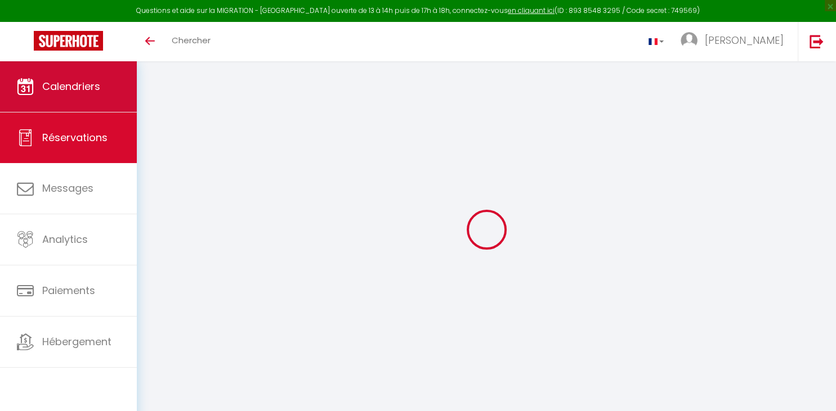
click at [93, 86] on span "Calendriers" at bounding box center [71, 86] width 58 height 14
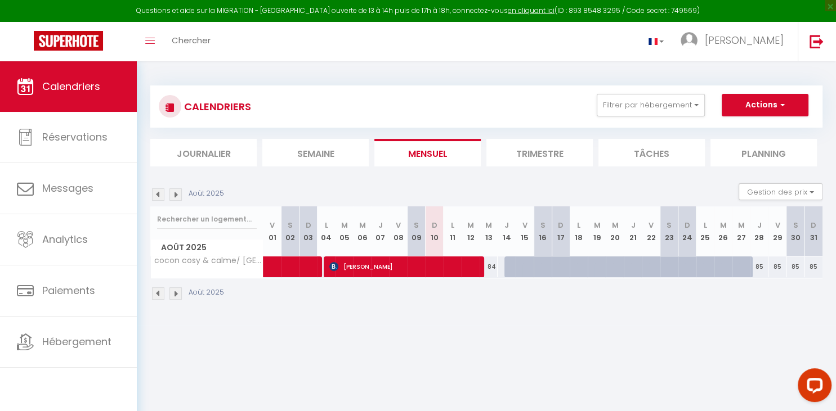
click at [178, 194] on img at bounding box center [175, 195] width 12 height 12
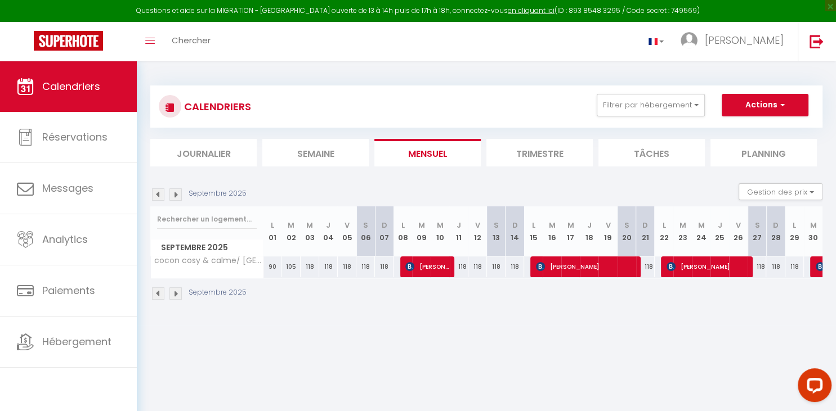
click at [178, 194] on img at bounding box center [175, 195] width 12 height 12
select select
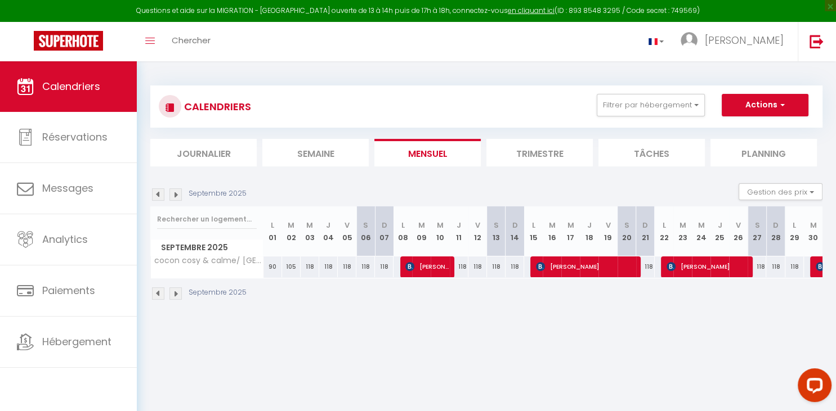
select select
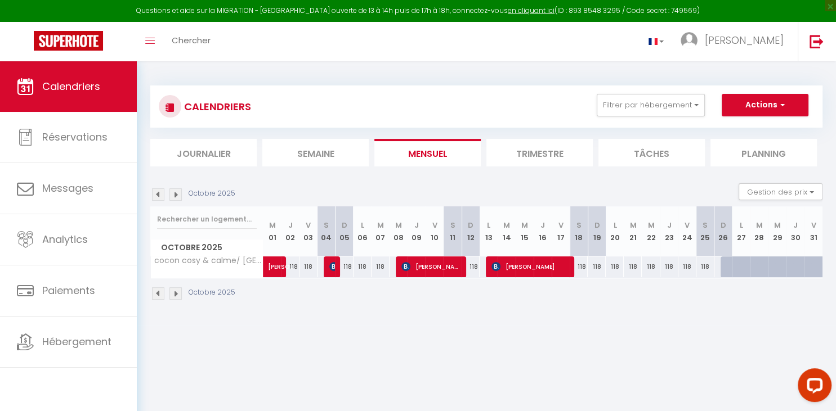
click at [333, 267] on img at bounding box center [333, 266] width 9 height 9
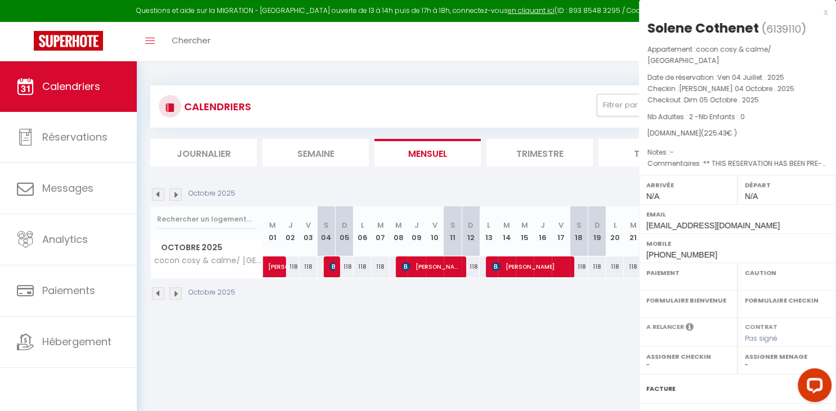
select select "OK"
select select "KO"
select select "0"
select select "1"
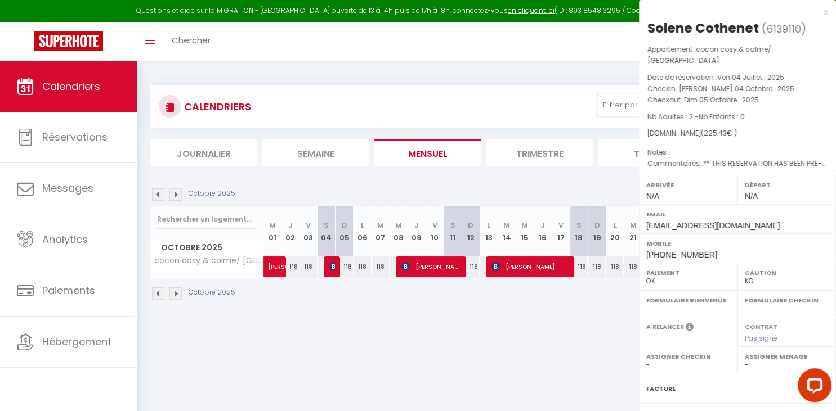
select select
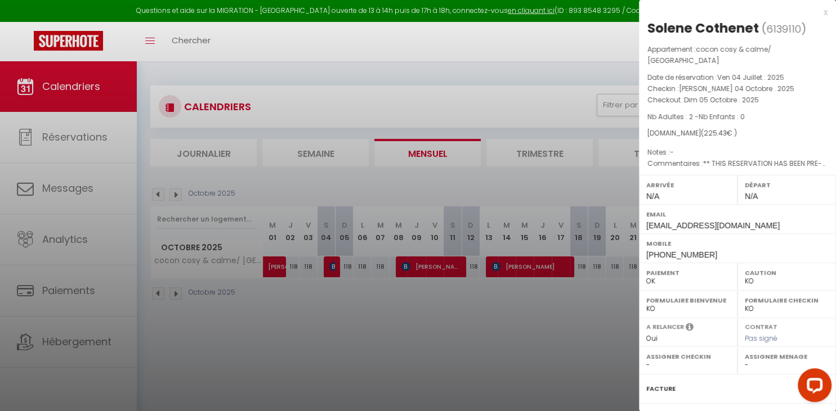
click at [431, 265] on div at bounding box center [418, 205] width 836 height 411
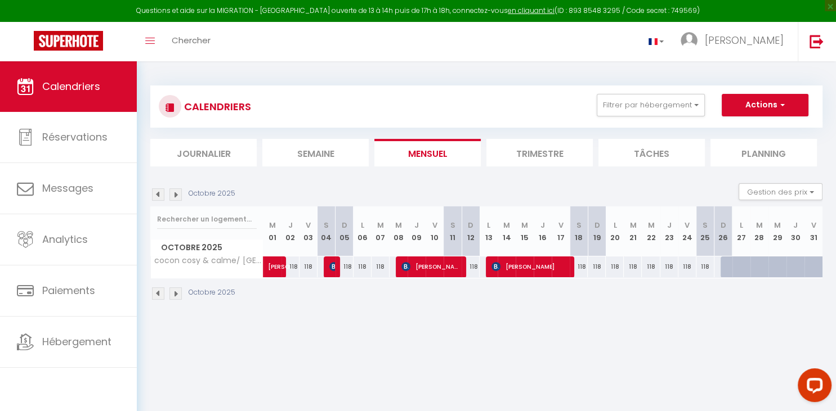
click at [431, 265] on span "[PERSON_NAME]" at bounding box center [431, 266] width 60 height 21
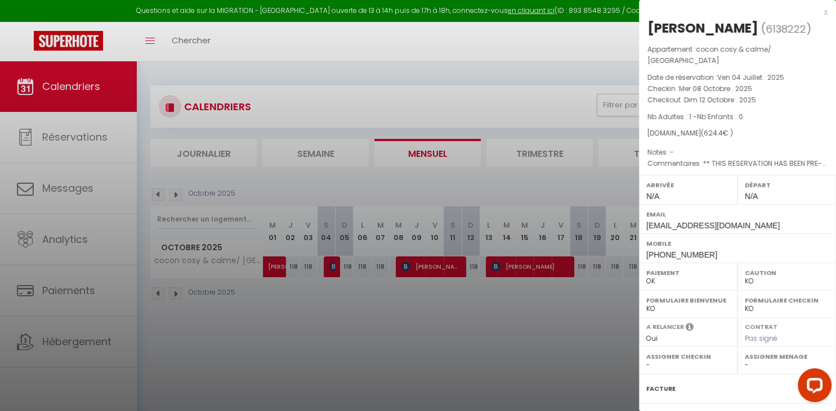
click at [535, 268] on div at bounding box center [418, 205] width 836 height 411
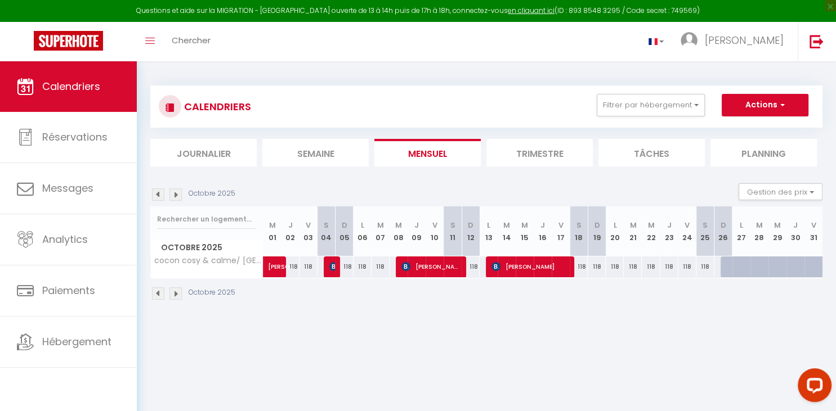
click at [535, 268] on span "[PERSON_NAME]" at bounding box center [530, 266] width 78 height 21
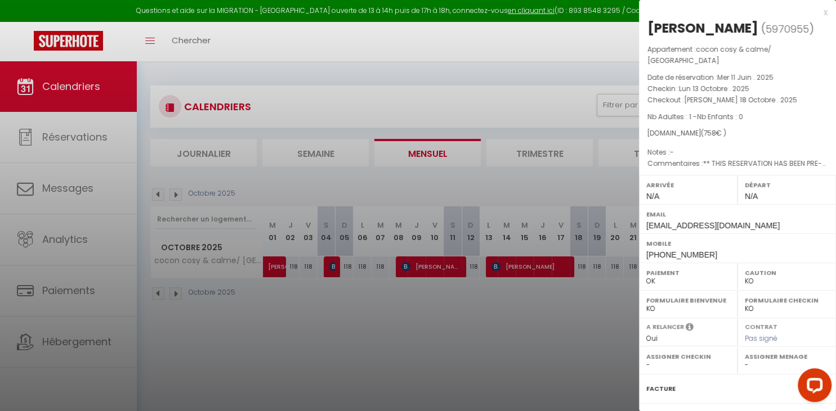
click at [275, 261] on div at bounding box center [418, 205] width 836 height 411
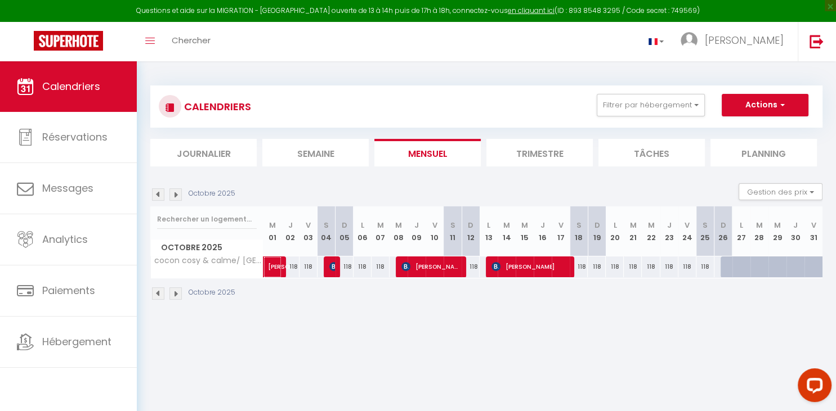
click at [275, 261] on span "[PERSON_NAME]" at bounding box center [281, 260] width 26 height 21
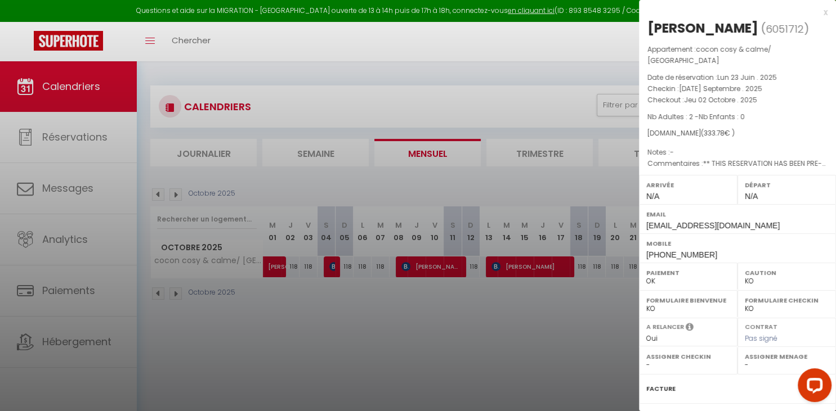
click at [330, 266] on div at bounding box center [418, 205] width 836 height 411
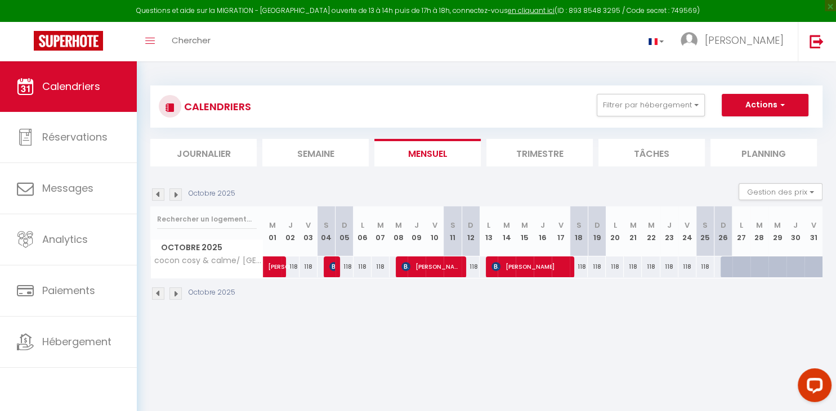
click at [330, 266] on img at bounding box center [333, 266] width 9 height 9
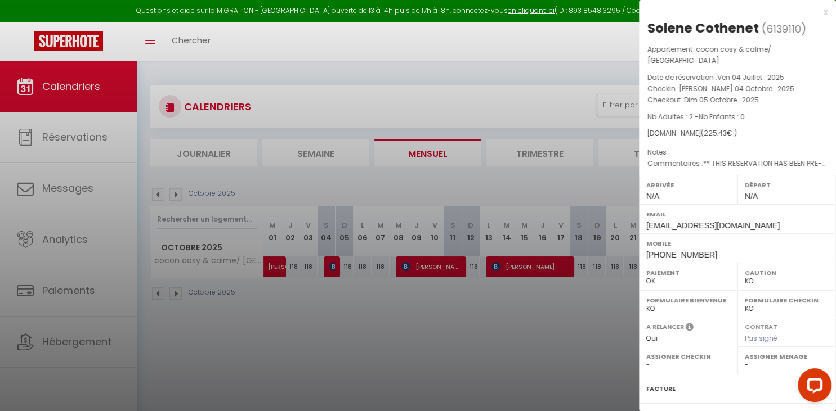
click at [451, 272] on div at bounding box center [418, 205] width 836 height 411
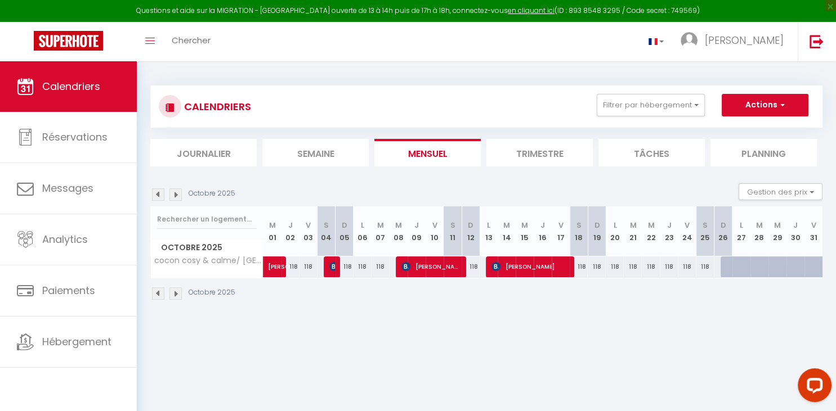
click at [451, 272] on span "[PERSON_NAME]" at bounding box center [431, 266] width 60 height 21
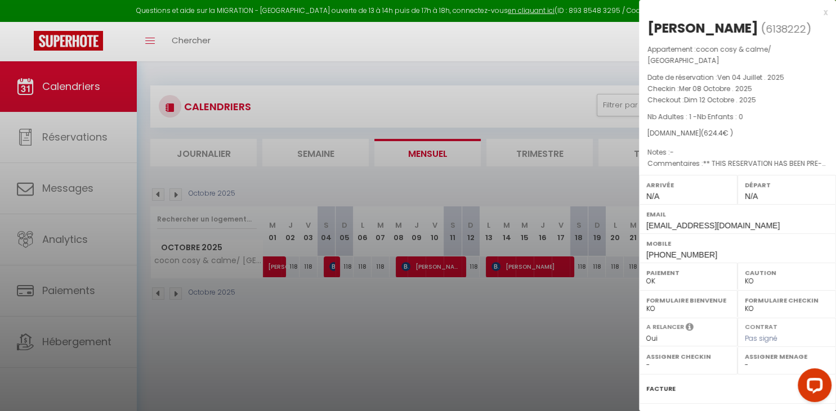
click at [526, 266] on div at bounding box center [418, 205] width 836 height 411
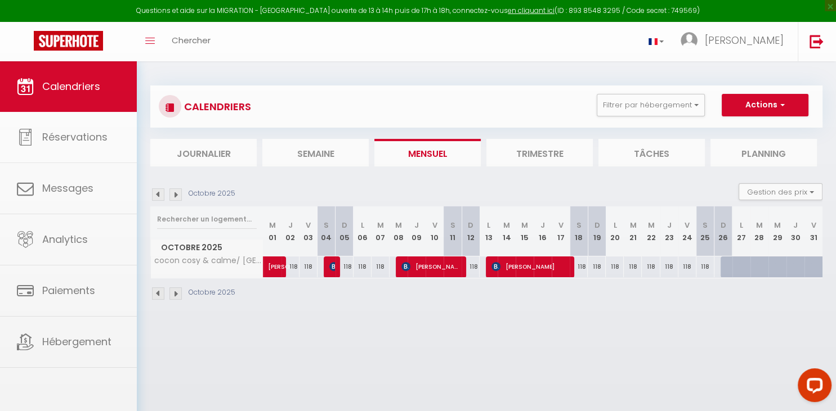
click at [526, 266] on div at bounding box center [418, 205] width 836 height 411
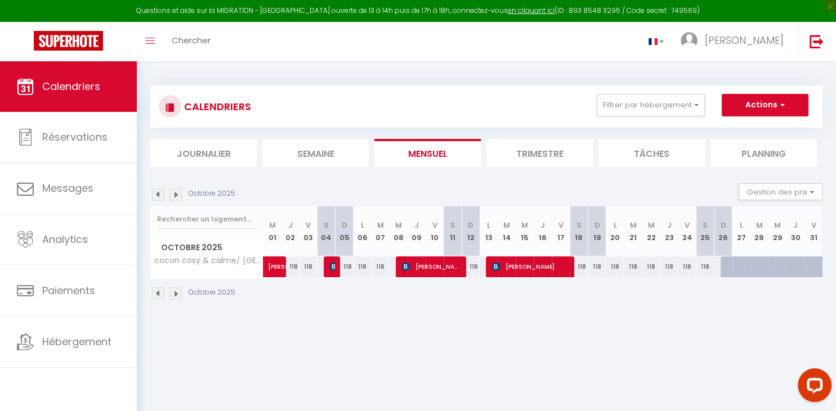
click at [526, 266] on span "[PERSON_NAME]" at bounding box center [530, 266] width 78 height 21
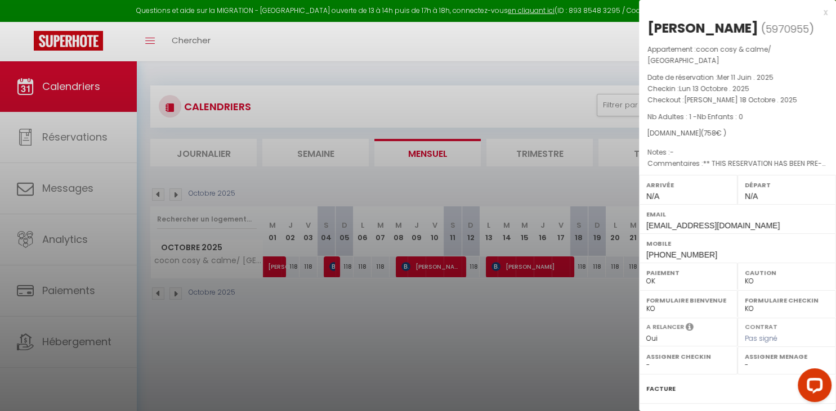
click at [152, 192] on div at bounding box center [418, 205] width 836 height 411
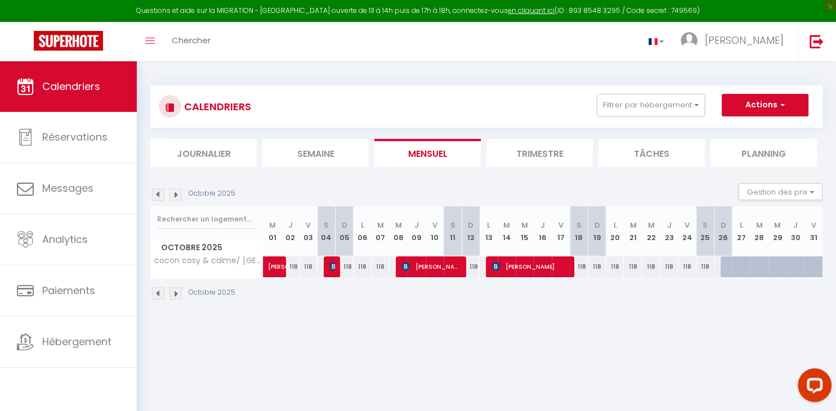
click at [152, 192] on img at bounding box center [158, 195] width 12 height 12
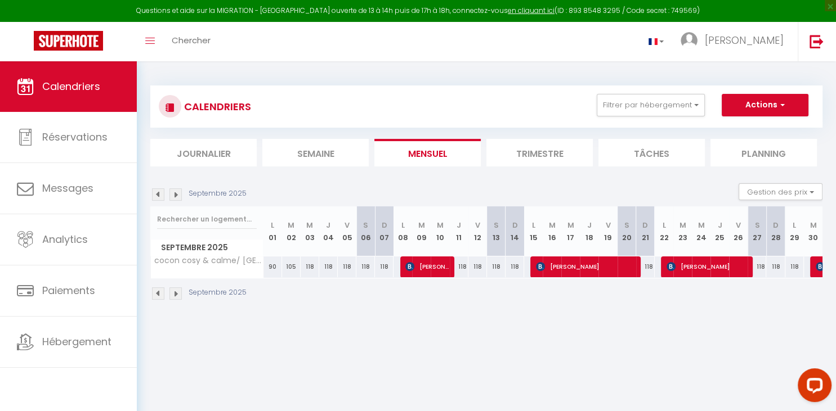
click at [443, 267] on span "[PERSON_NAME]" at bounding box center [426, 266] width 43 height 21
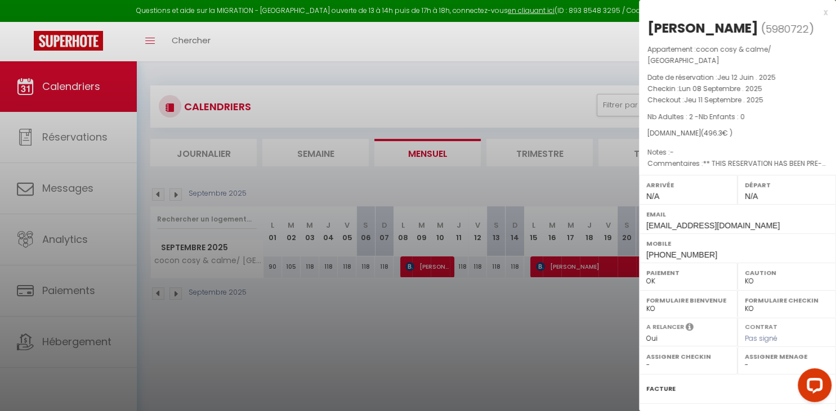
click at [574, 259] on div at bounding box center [418, 205] width 836 height 411
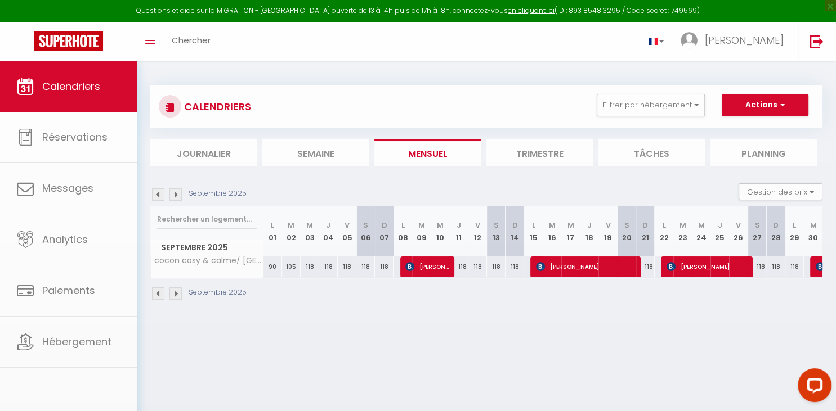
click at [574, 259] on body "Questions et aide sur la MIGRATION - [GEOGRAPHIC_DATA] ouverte de 13 à 14h puis…" at bounding box center [418, 266] width 836 height 411
click at [580, 271] on span "[PERSON_NAME]" at bounding box center [585, 266] width 99 height 21
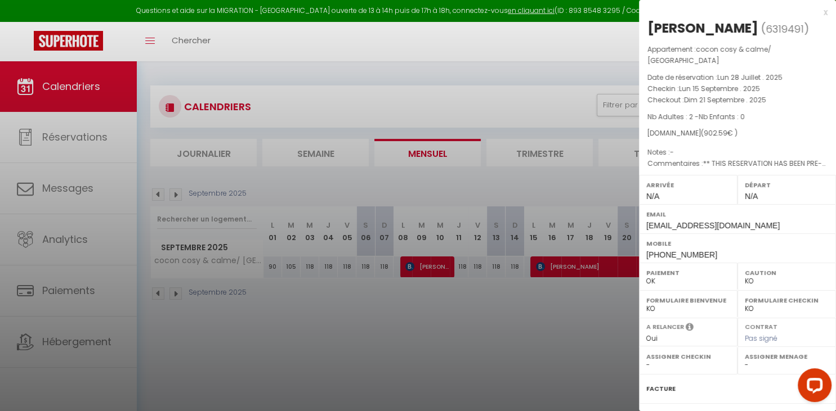
click at [469, 377] on div at bounding box center [418, 205] width 836 height 411
